Goal: Task Accomplishment & Management: Use online tool/utility

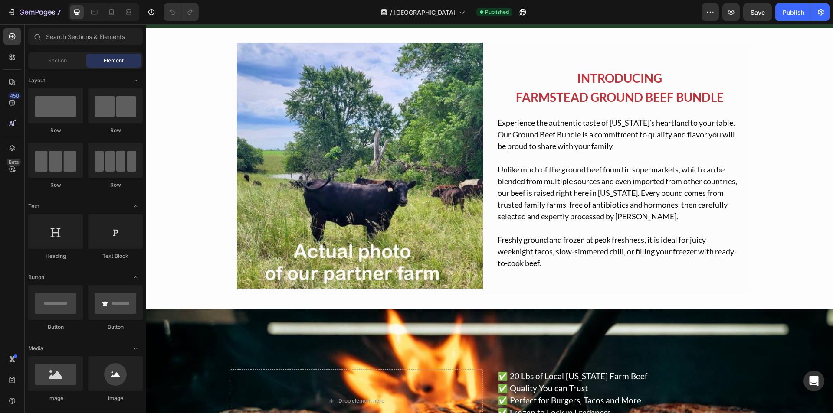
scroll to position [1128, 0]
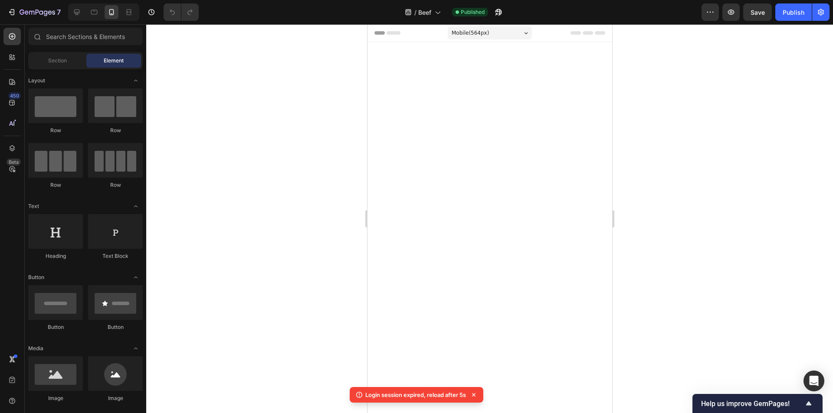
scroll to position [867, 0]
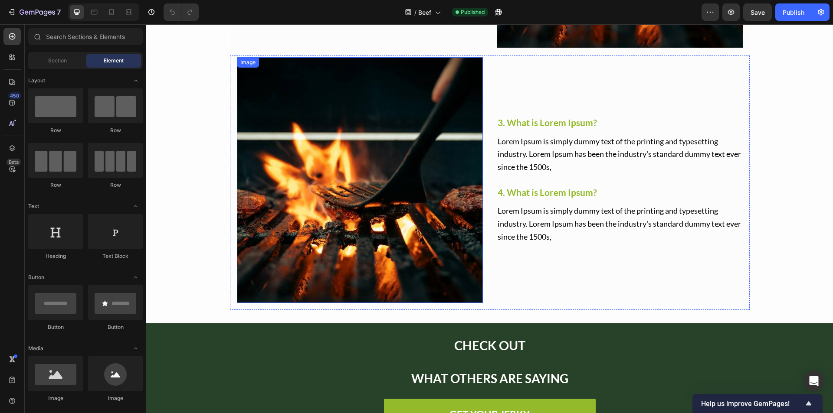
scroll to position [1474, 0]
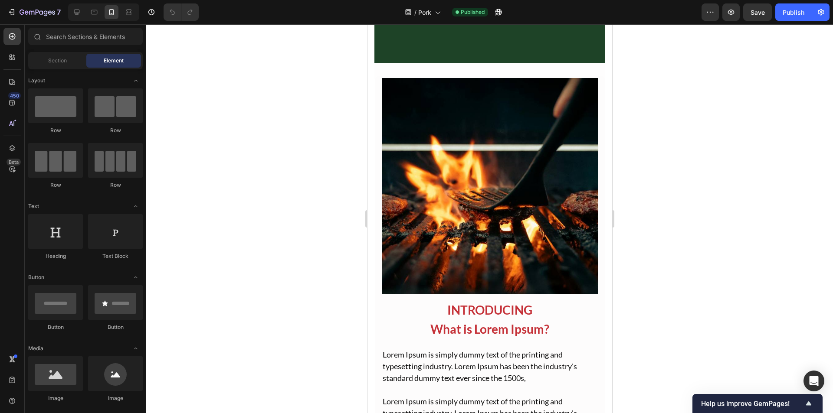
scroll to position [824, 0]
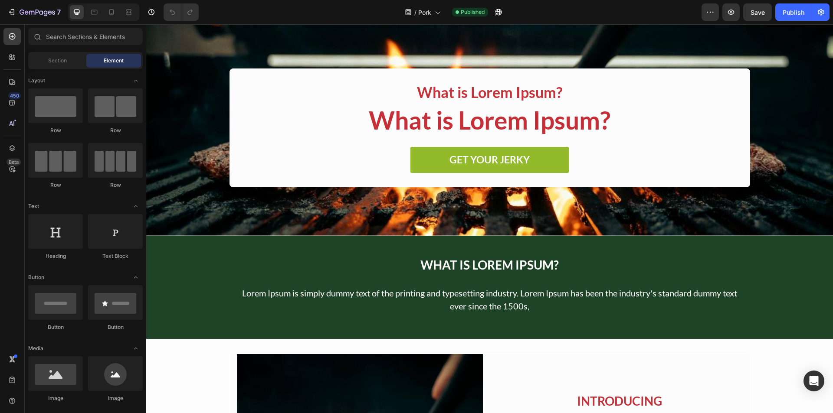
scroll to position [434, 0]
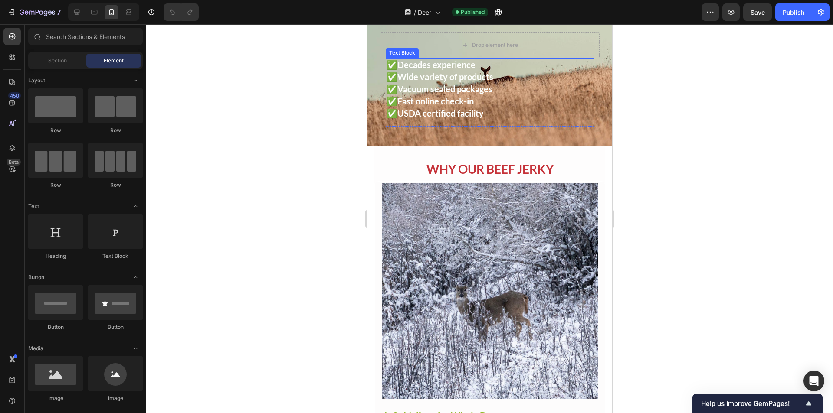
scroll to position [824, 0]
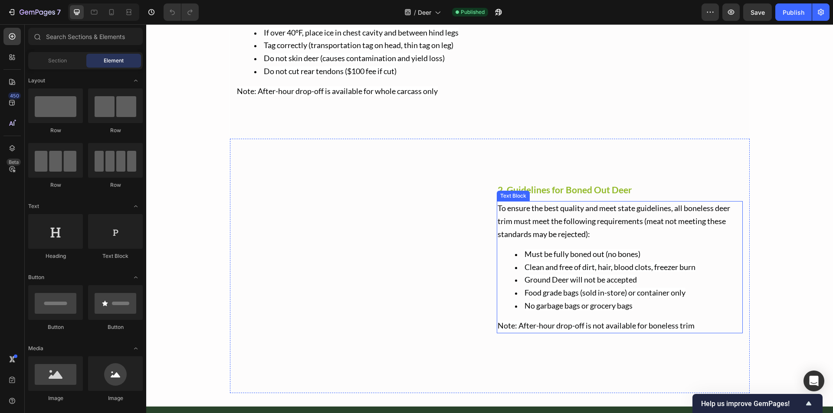
scroll to position [997, 0]
